Goal: Information Seeking & Learning: Learn about a topic

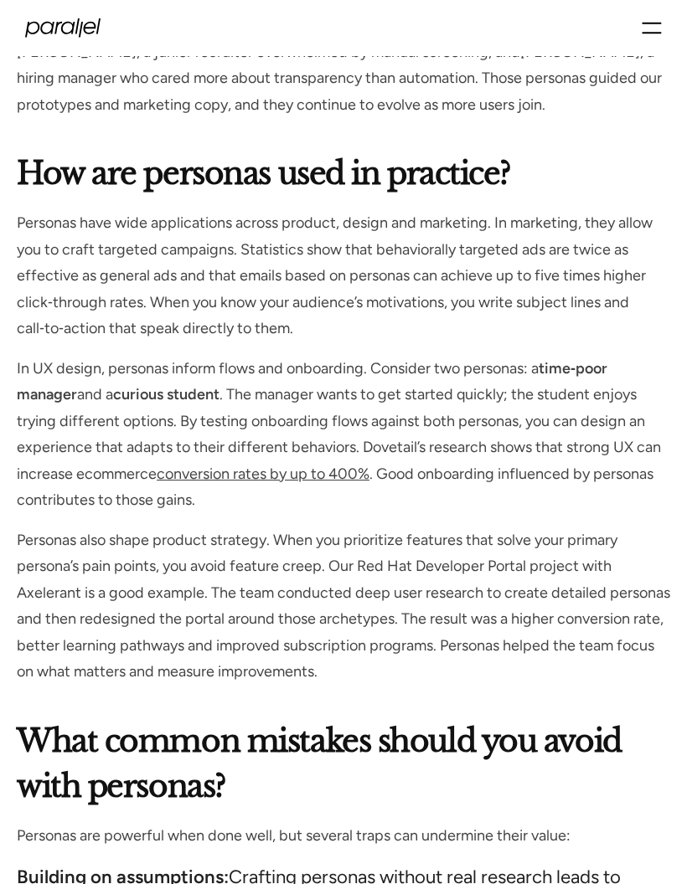
scroll to position [7910, 0]
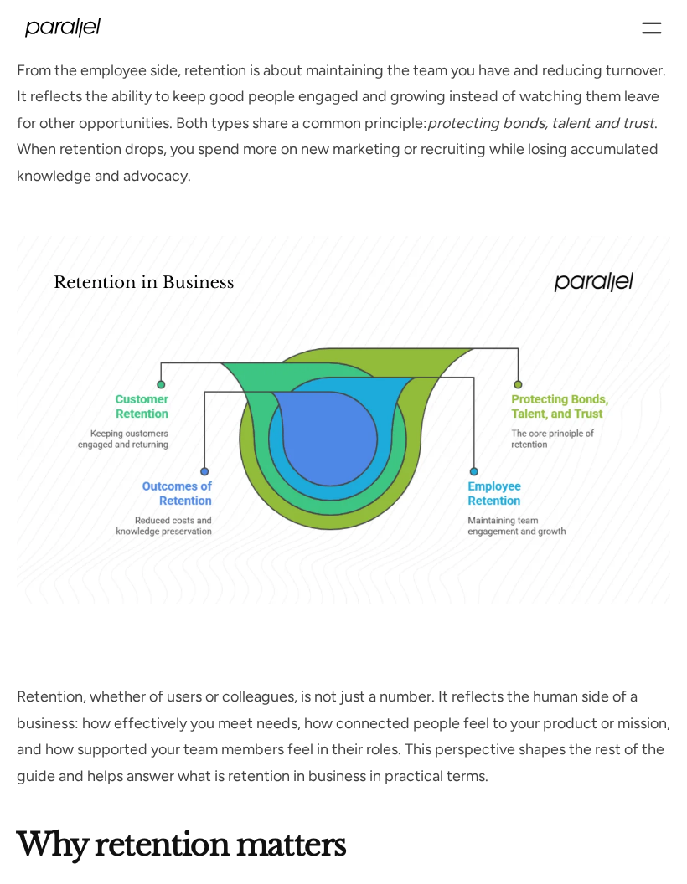
scroll to position [1664, 0]
click at [576, 668] on div "What is retention in business? Before we get into metrics, it’s important to an…" at bounding box center [343, 336] width 653 height 910
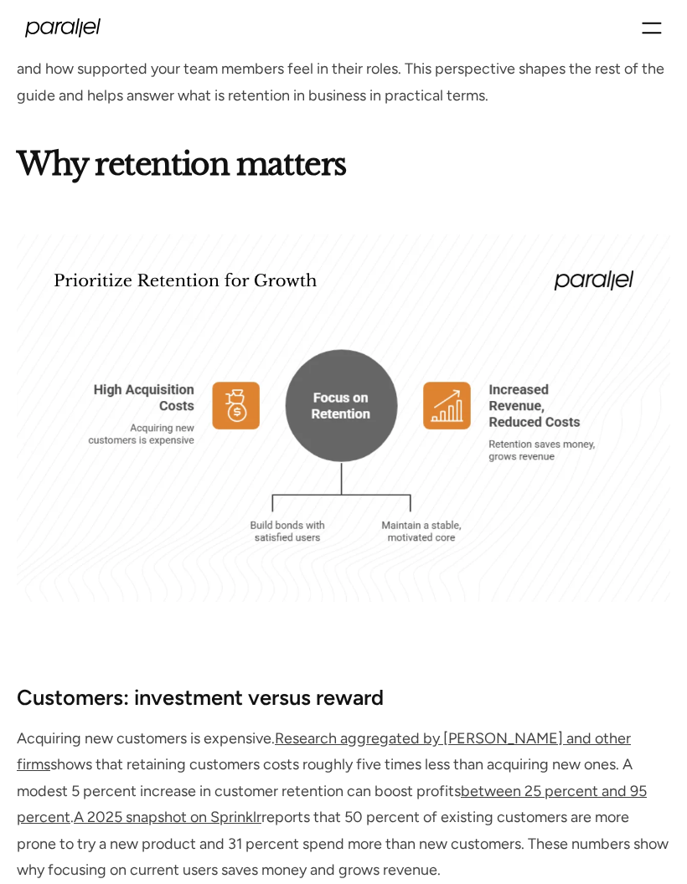
scroll to position [2370, 0]
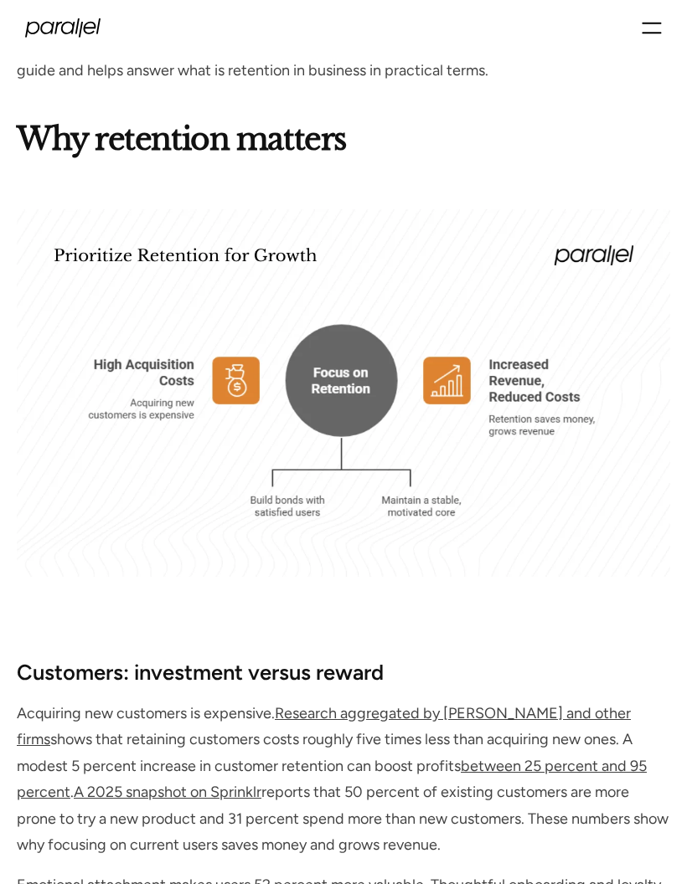
click at [558, 722] on p "Acquiring new customers is expensive. Research aggregated by Rivo and other fir…" at bounding box center [343, 781] width 653 height 158
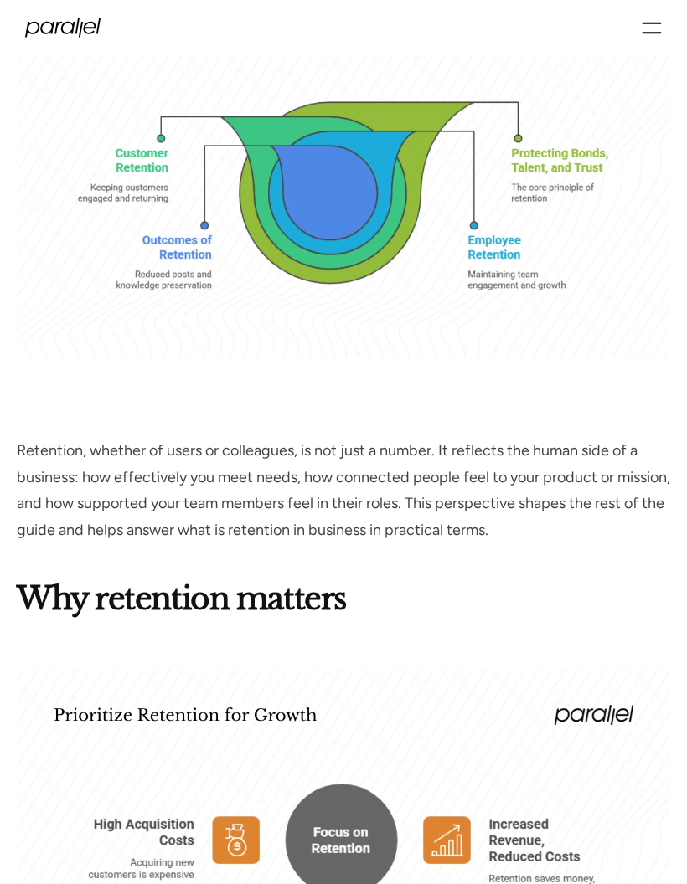
scroll to position [1910, 0]
click at [347, 527] on p "Retention, whether of users or colleagues, is not just a number. It reflects th…" at bounding box center [343, 492] width 653 height 106
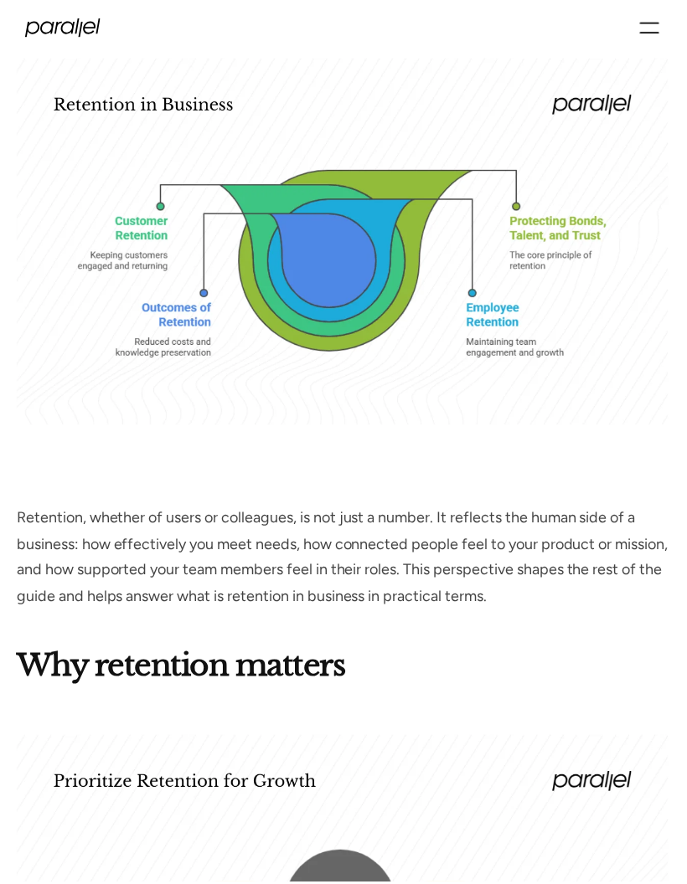
scroll to position [1843, 0]
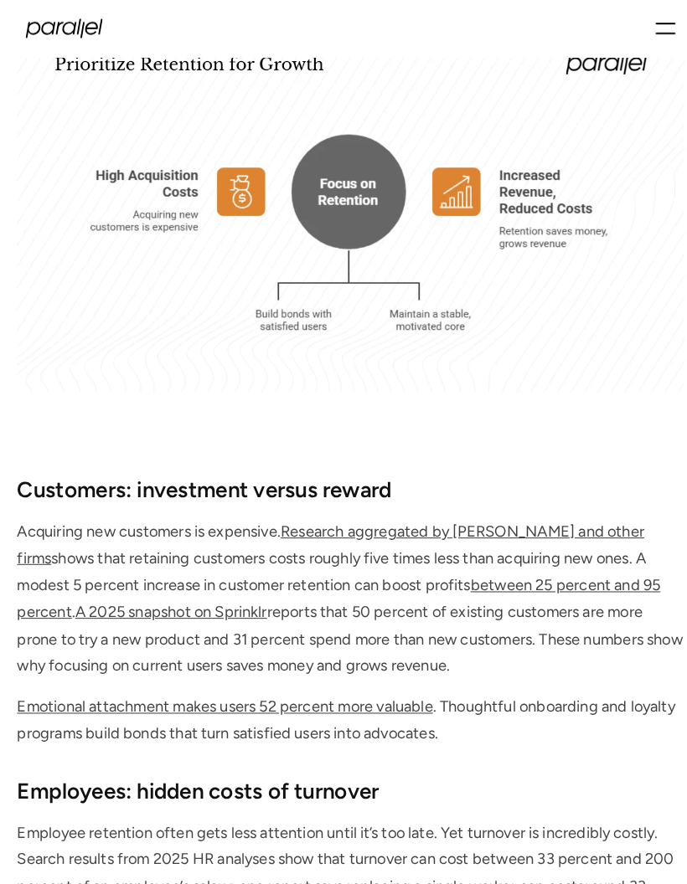
scroll to position [2564, 0]
click at [669, 109] on img at bounding box center [343, 201] width 653 height 368
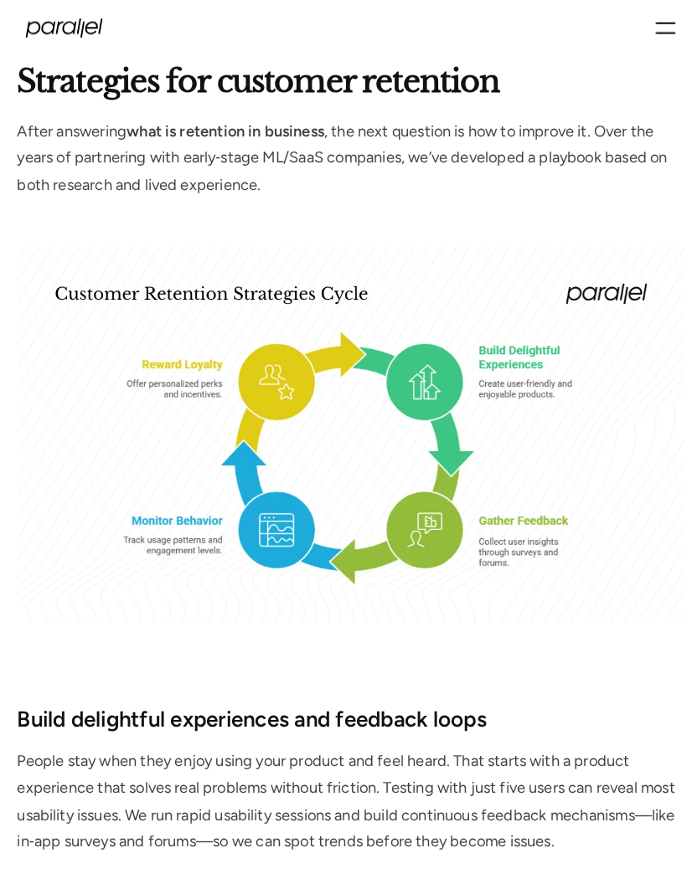
scroll to position [4678, 0]
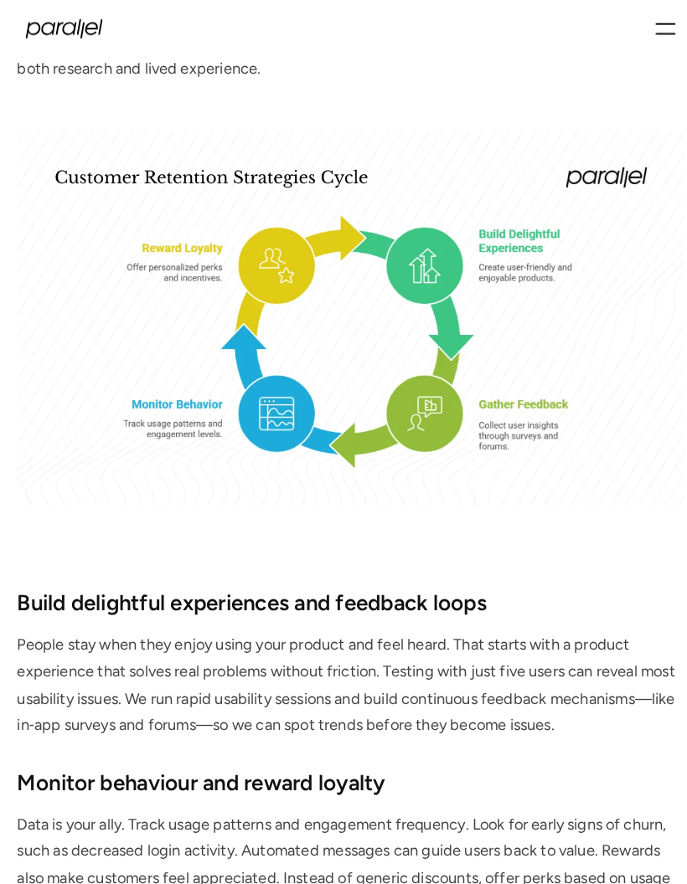
click at [470, 148] on img at bounding box center [343, 311] width 653 height 368
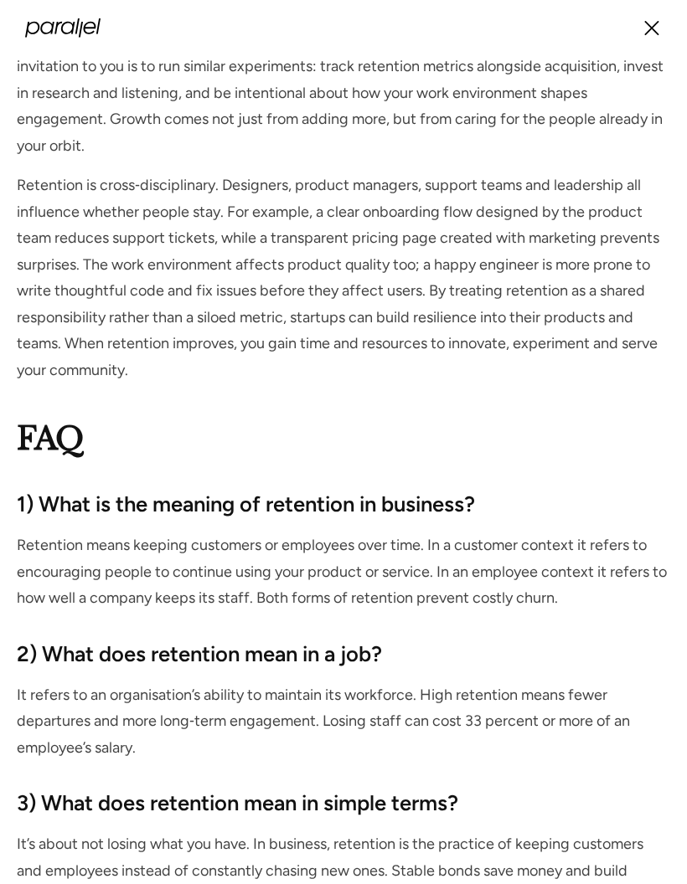
scroll to position [7849, 0]
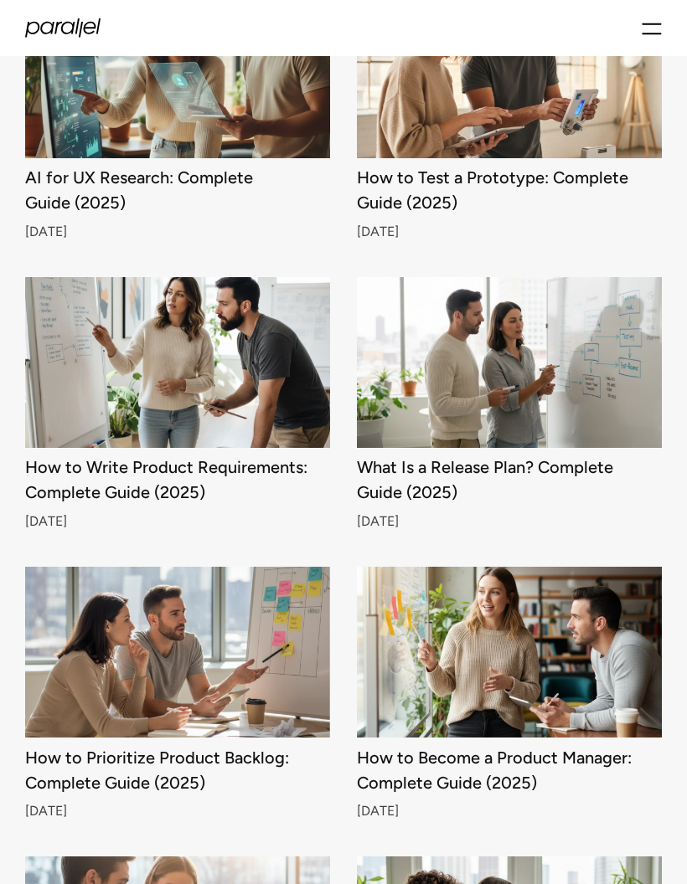
scroll to position [1717, 0]
click at [103, 389] on img at bounding box center [177, 363] width 305 height 172
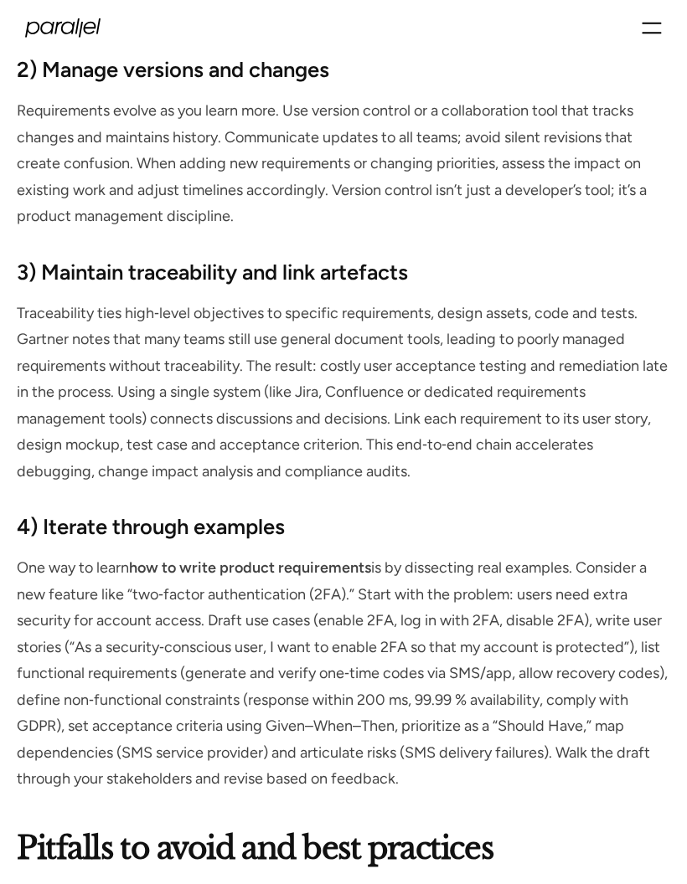
scroll to position [11002, 0]
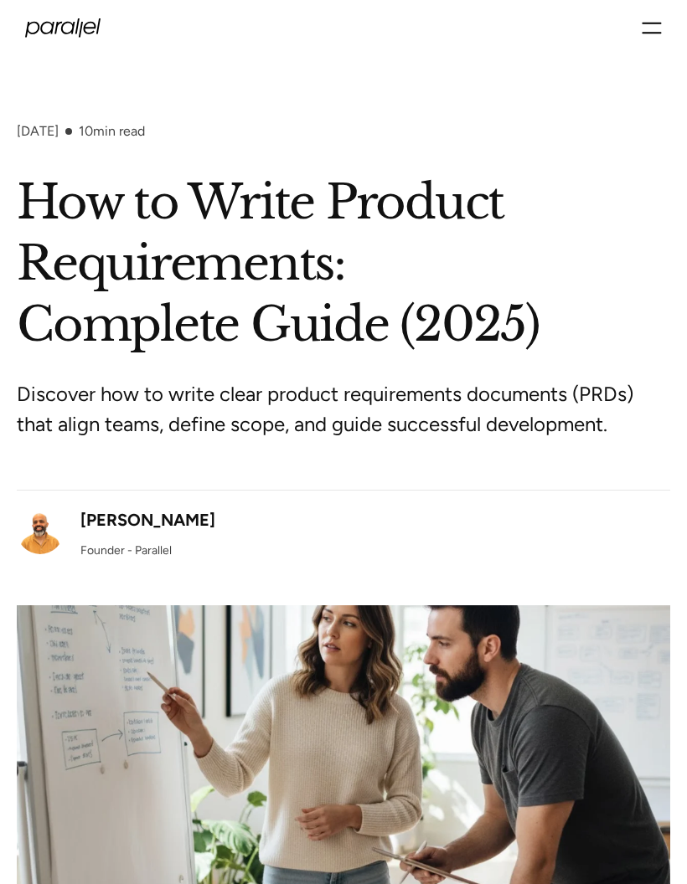
click at [180, 531] on div "Robin Dhanwani Founder - Parallel" at bounding box center [147, 534] width 135 height 52
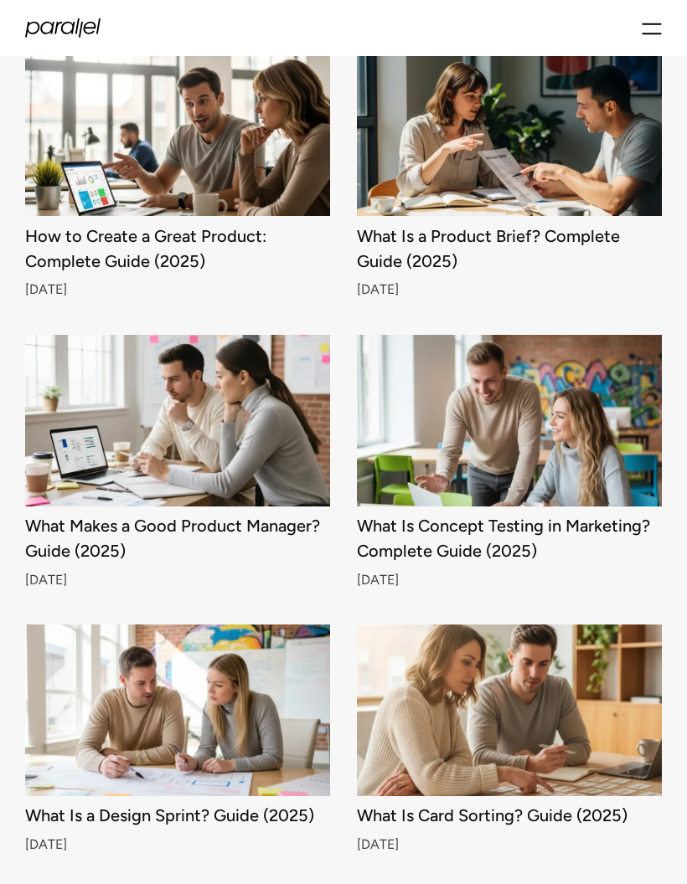
scroll to position [6009, 0]
click at [593, 411] on img at bounding box center [509, 421] width 305 height 172
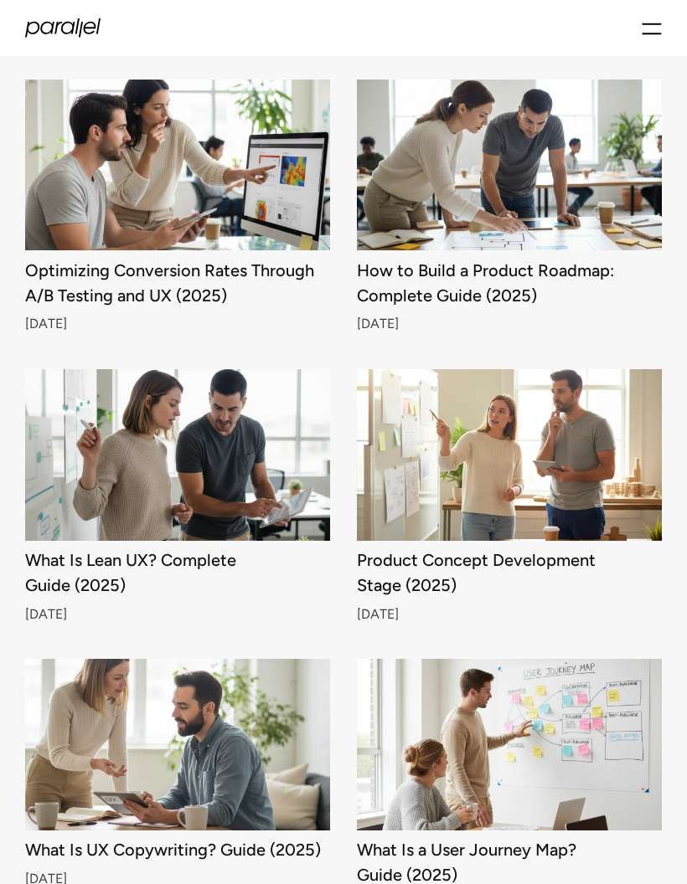
scroll to position [3075, 0]
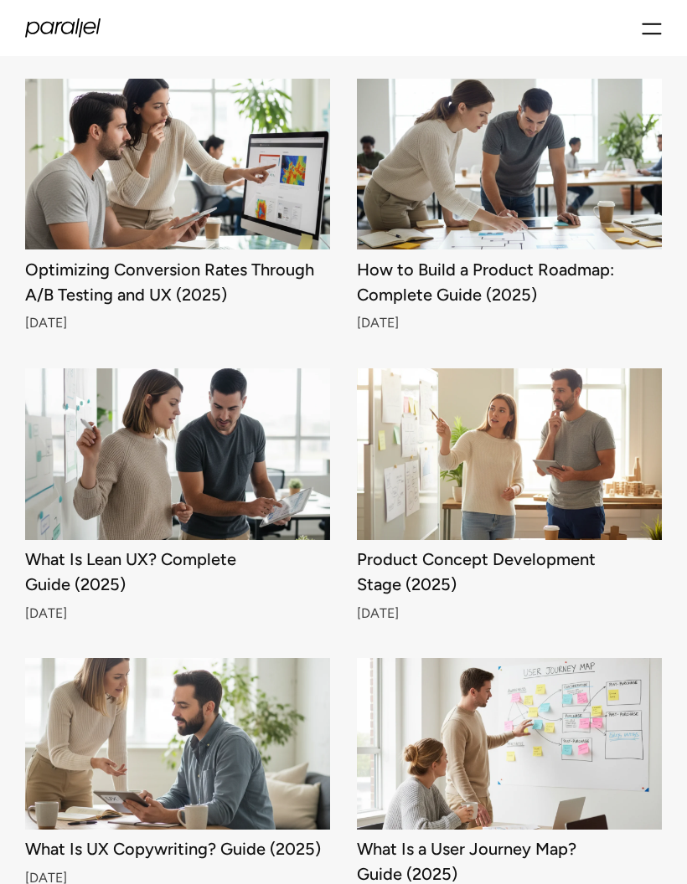
click at [443, 214] on img at bounding box center [509, 165] width 305 height 172
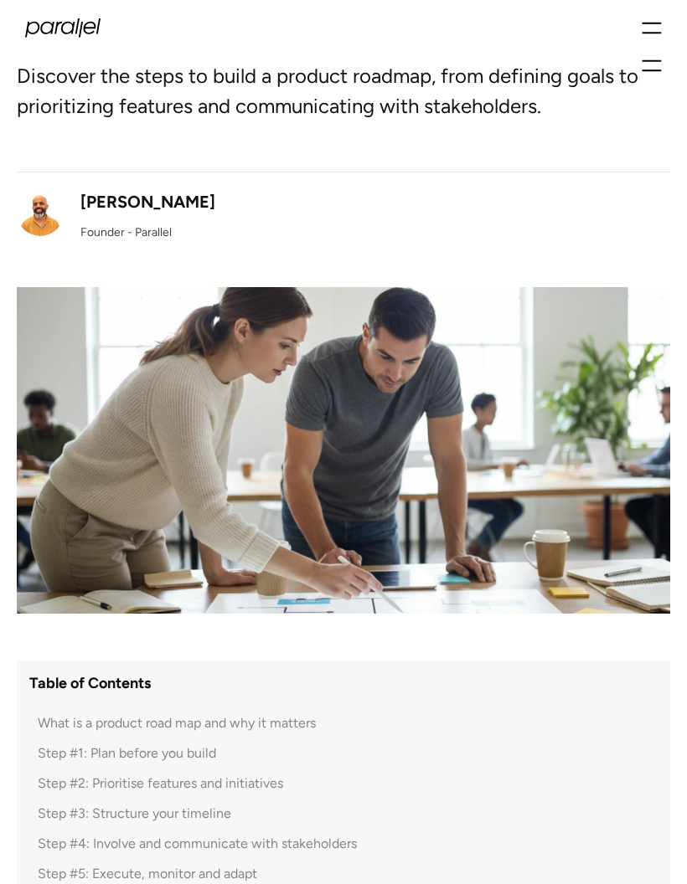
scroll to position [305, 0]
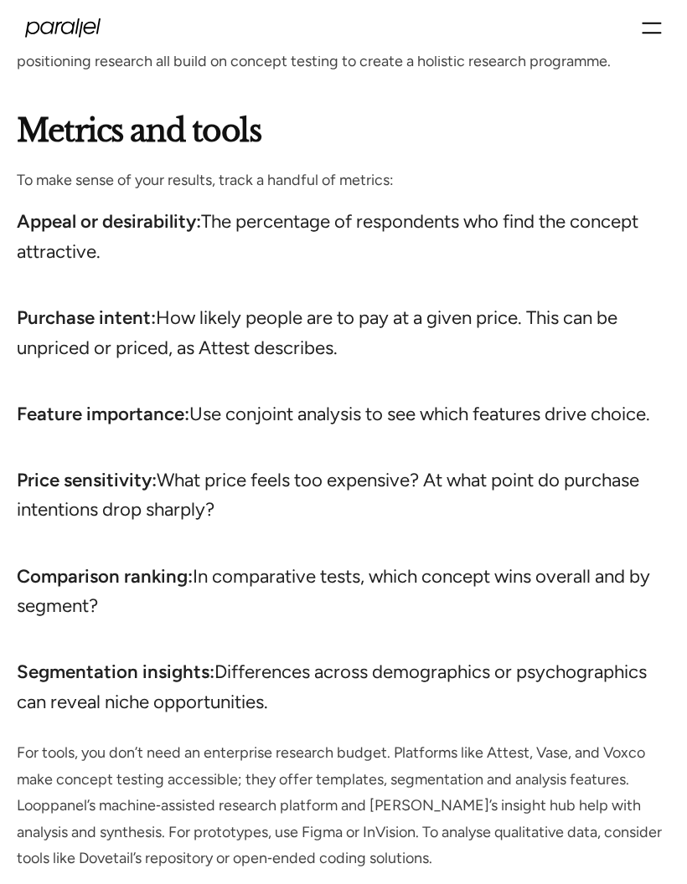
scroll to position [14232, 0]
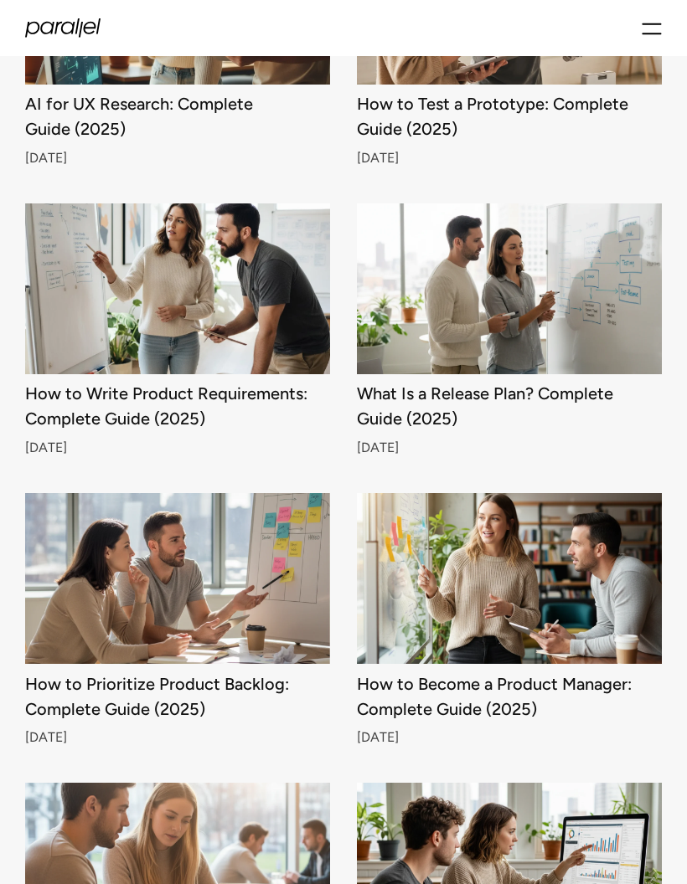
scroll to position [1815, 0]
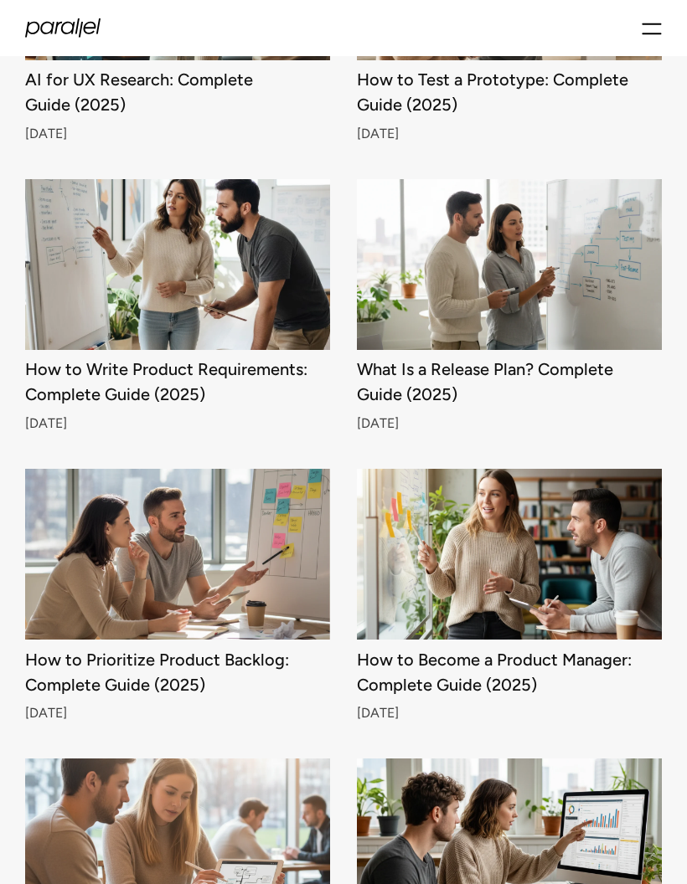
click at [56, 311] on img at bounding box center [177, 265] width 305 height 172
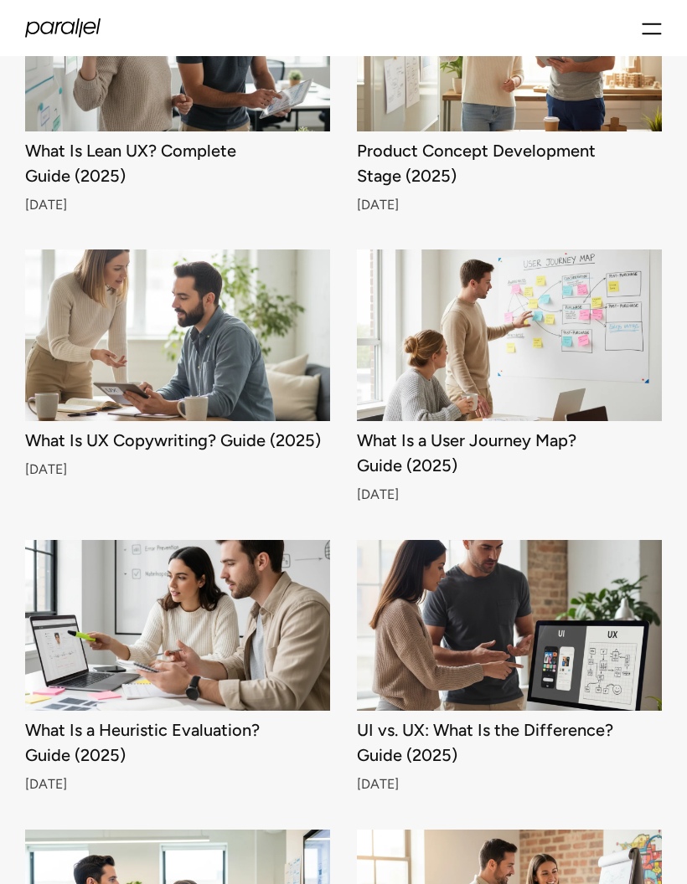
scroll to position [3483, 0]
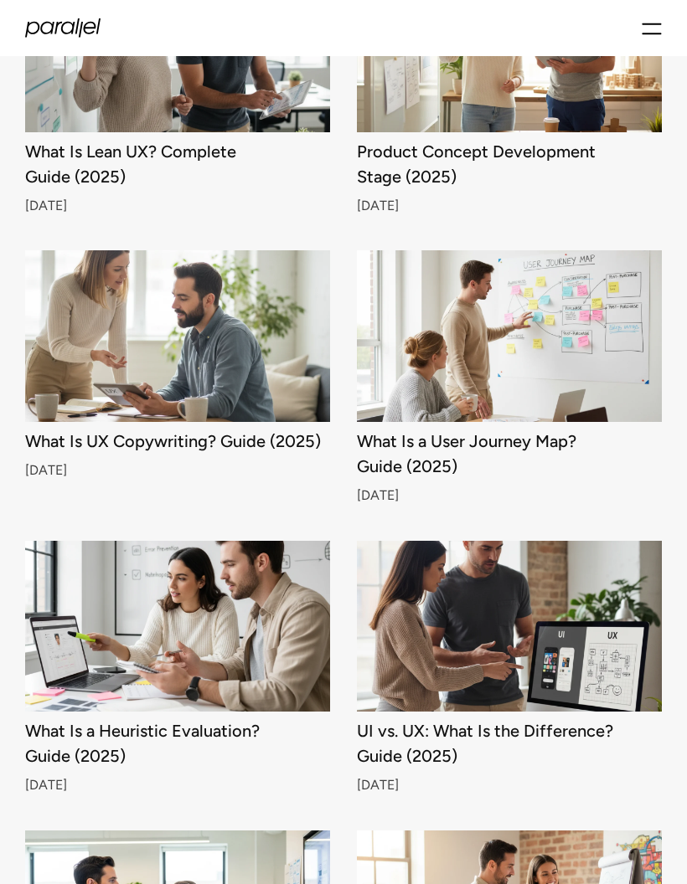
click at [577, 361] on img at bounding box center [509, 336] width 305 height 172
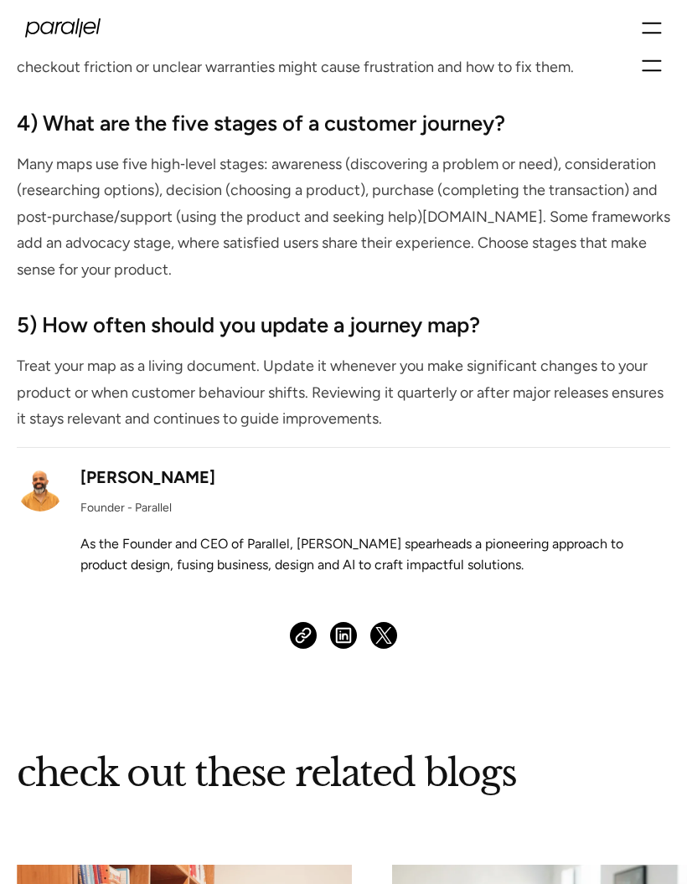
scroll to position [15289, 0]
